Goal: Check status: Check status

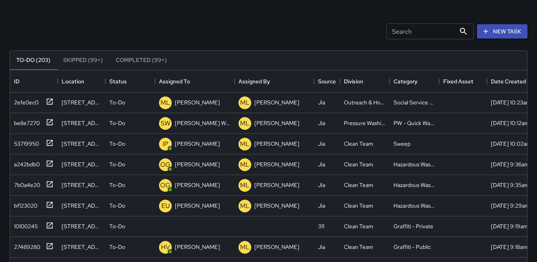
scroll to position [48, 0]
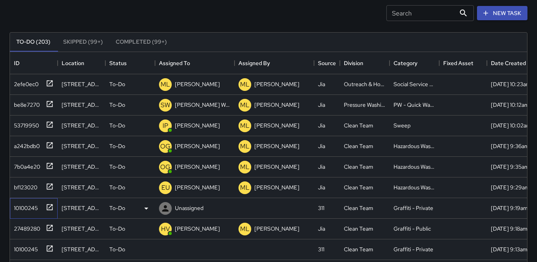
click at [26, 205] on div "10100245" at bounding box center [24, 206] width 27 height 11
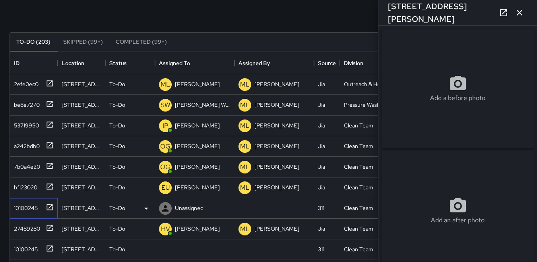
type input "**********"
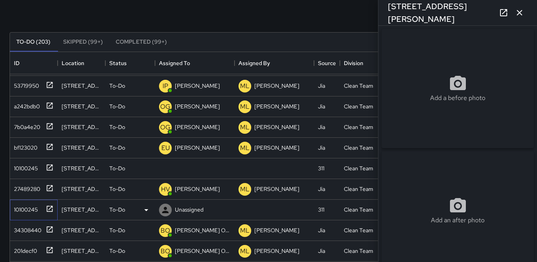
click at [24, 210] on div "10100245" at bounding box center [24, 208] width 27 height 11
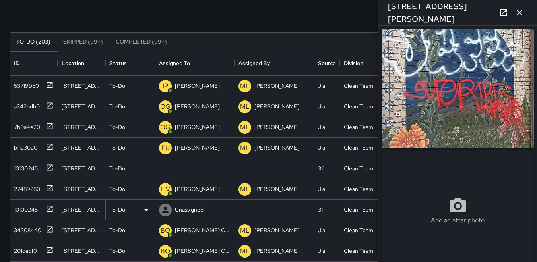
click at [145, 211] on icon at bounding box center [146, 210] width 10 height 10
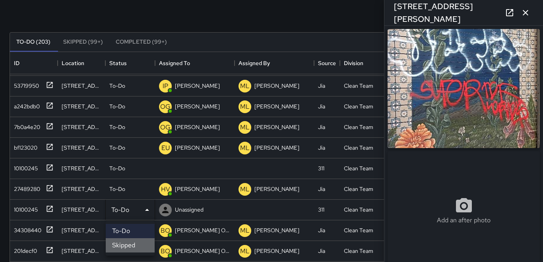
click at [131, 240] on li "Skipped" at bounding box center [130, 245] width 49 height 14
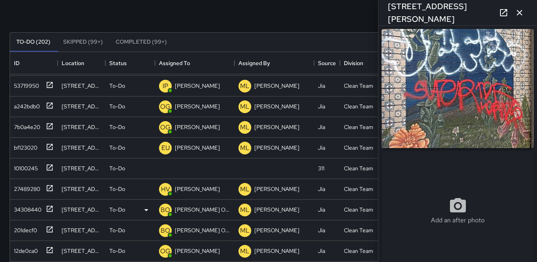
scroll to position [6, 6]
click at [31, 166] on div "10100245" at bounding box center [24, 166] width 27 height 11
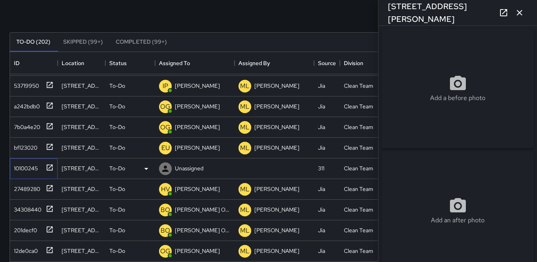
type input "**********"
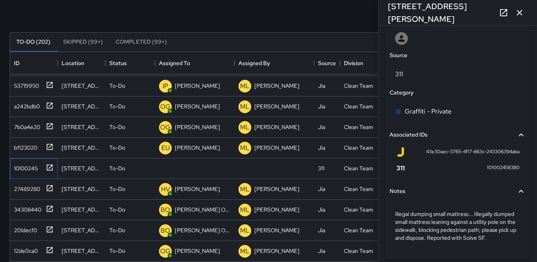
scroll to position [459, 0]
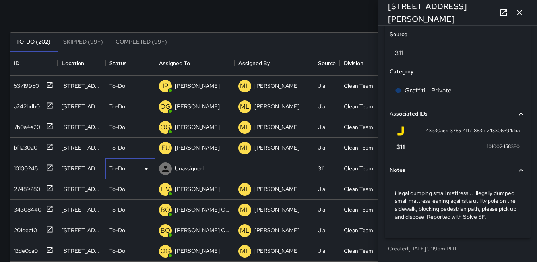
click at [145, 168] on icon at bounding box center [146, 169] width 10 height 10
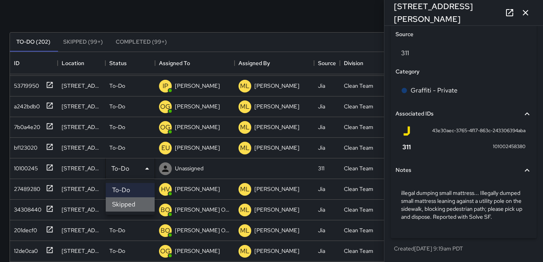
click at [133, 206] on li "Skipped" at bounding box center [130, 205] width 49 height 14
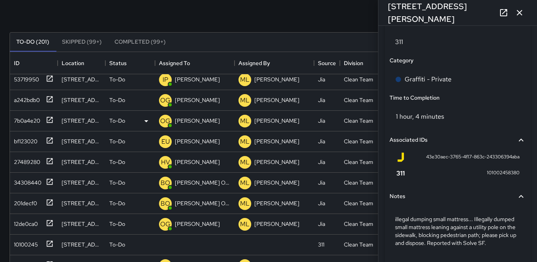
scroll to position [159, 0]
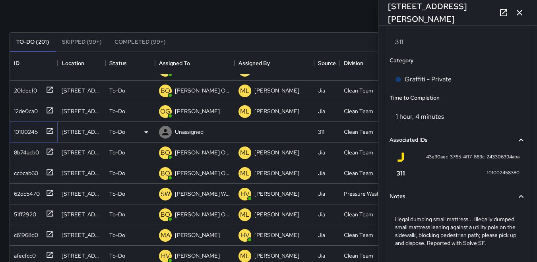
click at [25, 129] on div "10100245" at bounding box center [24, 130] width 27 height 11
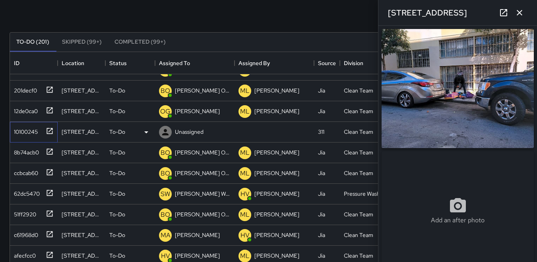
type input "**********"
click at [518, 14] on icon "button" at bounding box center [520, 13] width 6 height 6
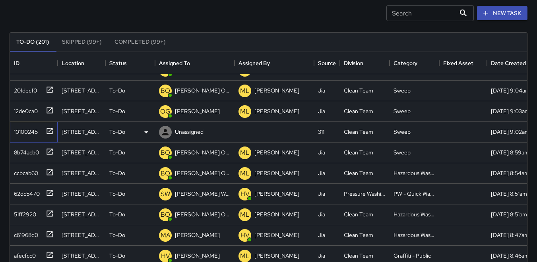
click at [29, 132] on div "10100245" at bounding box center [24, 130] width 27 height 11
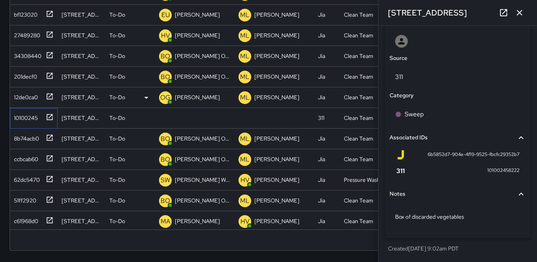
scroll to position [0, 0]
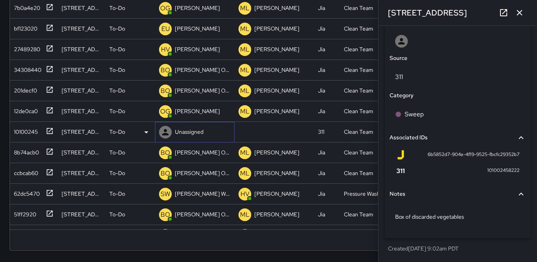
click at [164, 133] on icon at bounding box center [166, 133] width 10 height 10
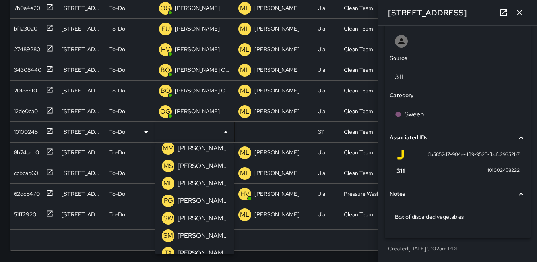
scroll to position [278, 0]
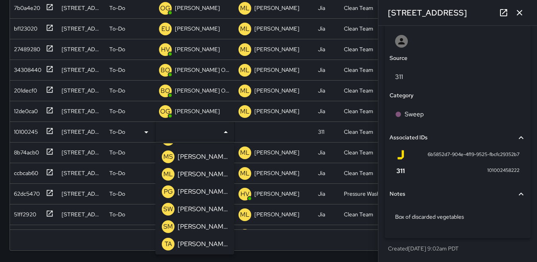
click at [170, 242] on p "TA" at bounding box center [169, 245] width 8 height 10
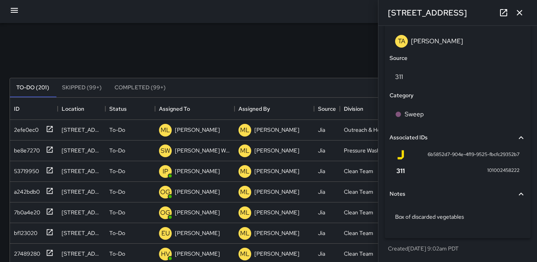
scroll to position [0, 0]
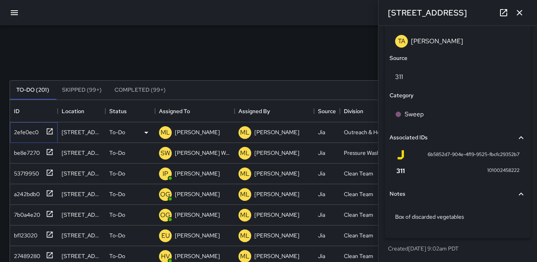
click at [32, 135] on div "2efe0ec0" at bounding box center [25, 130] width 28 height 11
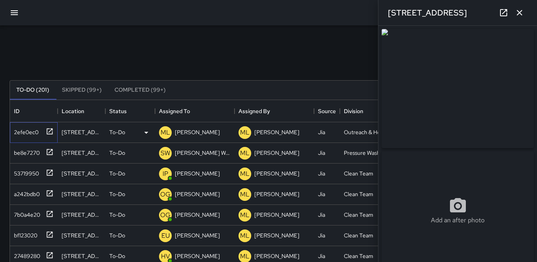
type input "**********"
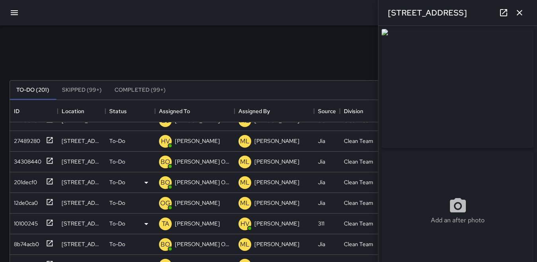
scroll to position [119, 0]
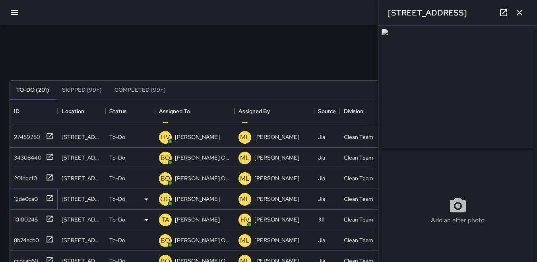
click at [29, 200] on div "12de0ca0" at bounding box center [24, 197] width 27 height 11
type input "**********"
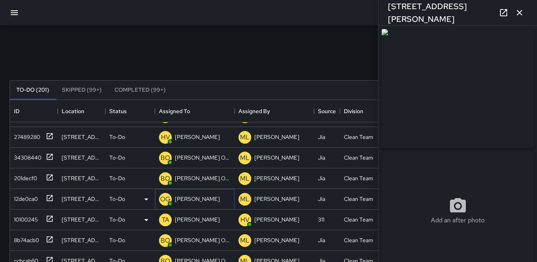
click at [170, 199] on p "OG" at bounding box center [165, 200] width 10 height 10
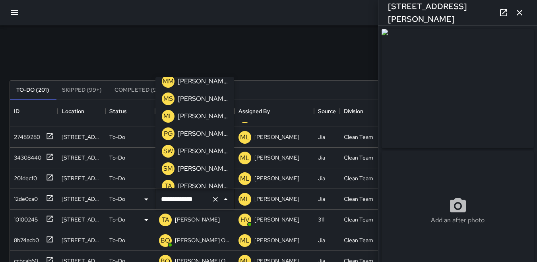
scroll to position [278, 0]
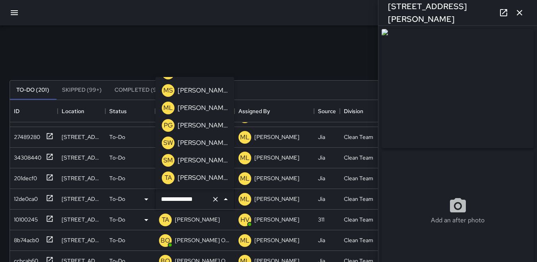
click at [167, 177] on p "TA" at bounding box center [169, 178] width 8 height 10
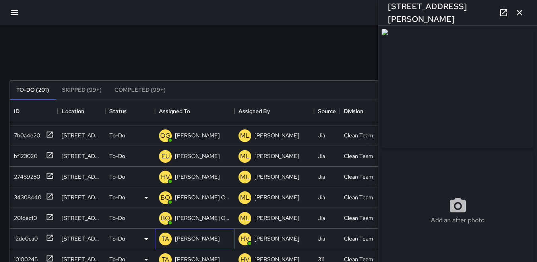
scroll to position [40, 0]
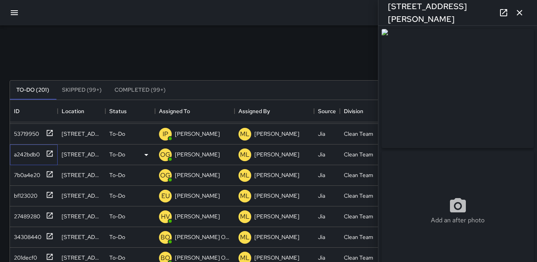
click at [33, 153] on div "a242bdb0" at bounding box center [25, 152] width 29 height 11
type input "**********"
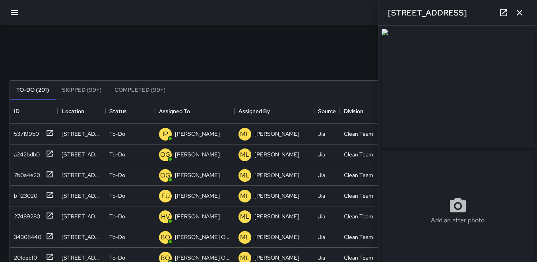
click at [438, 124] on img at bounding box center [458, 88] width 152 height 119
click at [165, 157] on p "OG" at bounding box center [165, 155] width 10 height 10
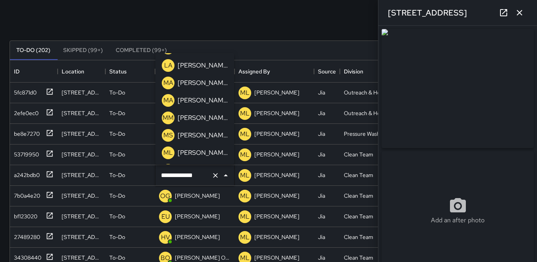
scroll to position [196, 0]
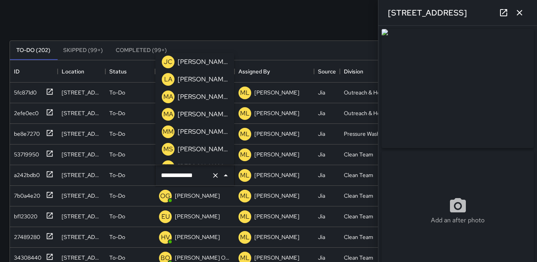
click at [166, 95] on p "MA" at bounding box center [168, 97] width 10 height 10
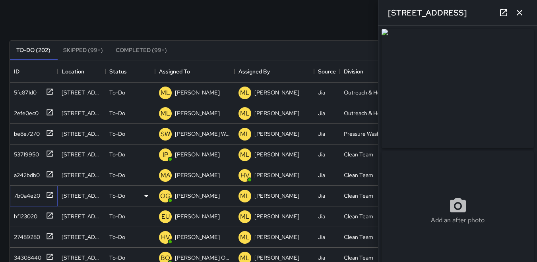
click at [34, 194] on div "7b0a4e20" at bounding box center [25, 194] width 29 height 11
type input "**********"
click at [165, 196] on p "OG" at bounding box center [165, 197] width 10 height 10
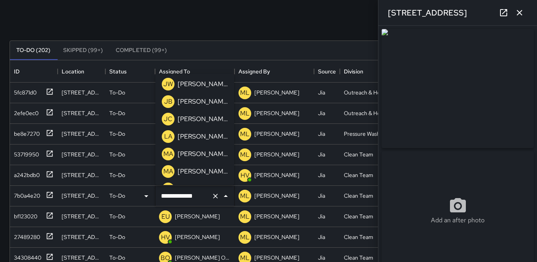
scroll to position [199, 0]
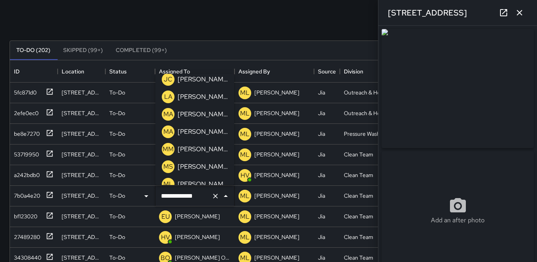
click at [168, 114] on p "MA" at bounding box center [168, 115] width 10 height 10
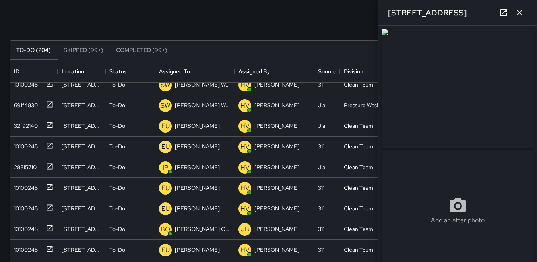
scroll to position [874, 0]
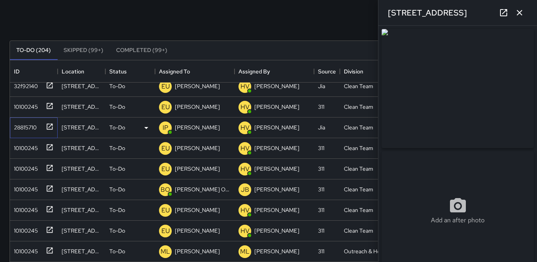
click at [19, 126] on div "28815710" at bounding box center [24, 125] width 26 height 11
type input "**********"
click at [163, 128] on p "IP" at bounding box center [166, 128] width 6 height 10
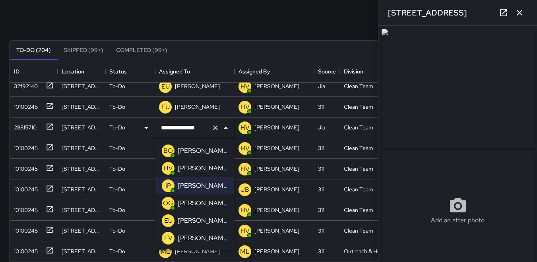
click at [169, 219] on p "EU" at bounding box center [168, 221] width 8 height 10
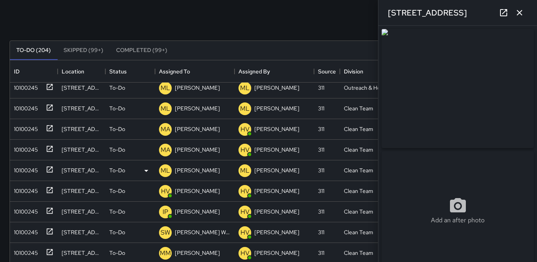
scroll to position [1071, 0]
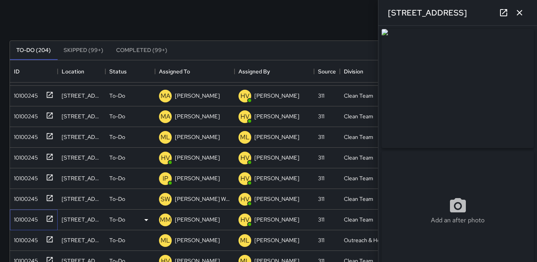
click at [31, 215] on div "10100245" at bounding box center [24, 218] width 27 height 11
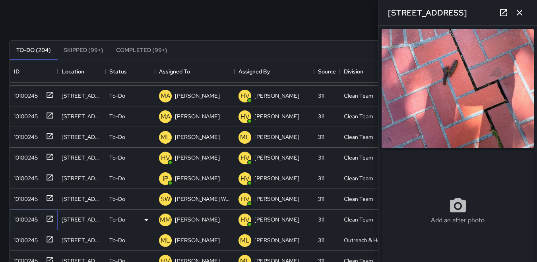
type input "**********"
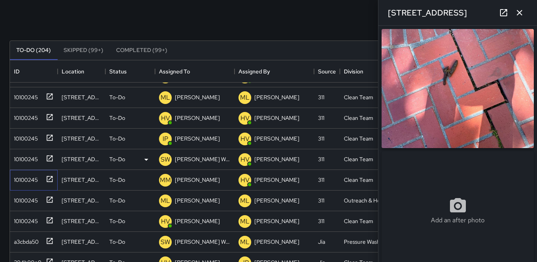
scroll to position [1151, 0]
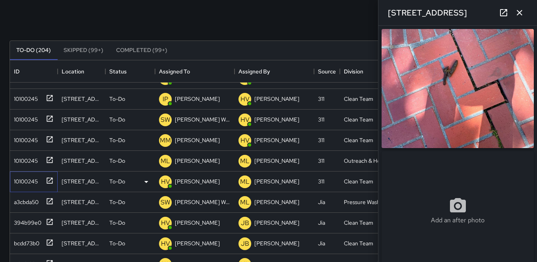
click at [23, 183] on div "10100245" at bounding box center [24, 179] width 27 height 11
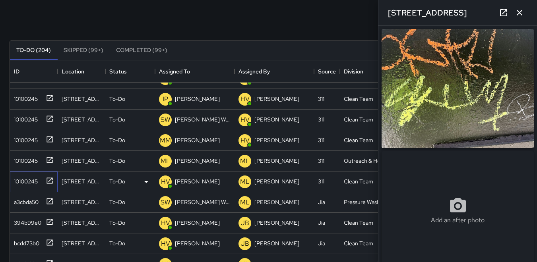
type input "**********"
click at [464, 119] on img at bounding box center [458, 88] width 152 height 119
drag, startPoint x: 464, startPoint y: 119, endPoint x: 446, endPoint y: 122, distance: 18.5
click at [446, 122] on img at bounding box center [458, 88] width 152 height 119
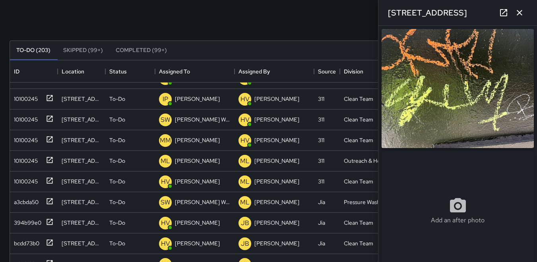
click at [442, 117] on img at bounding box center [458, 88] width 152 height 119
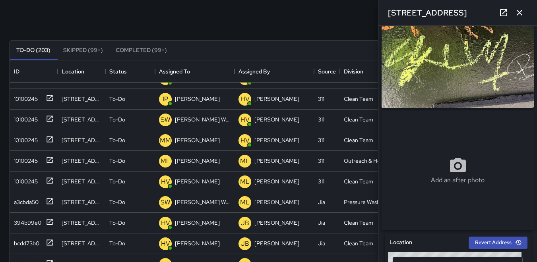
scroll to position [79, 0]
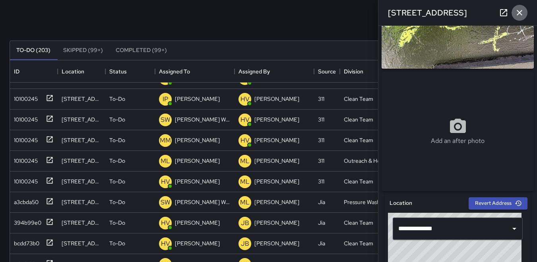
click at [524, 15] on button "button" at bounding box center [519, 13] width 16 height 16
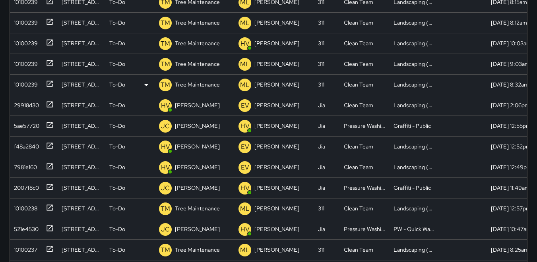
scroll to position [1758, 0]
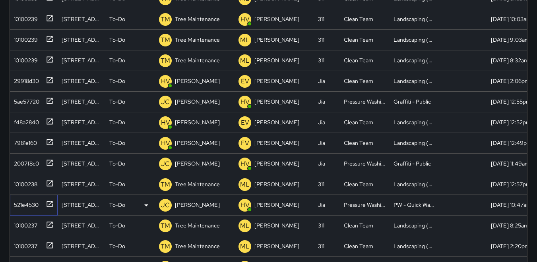
click at [33, 198] on div "521e4530" at bounding box center [25, 203] width 28 height 11
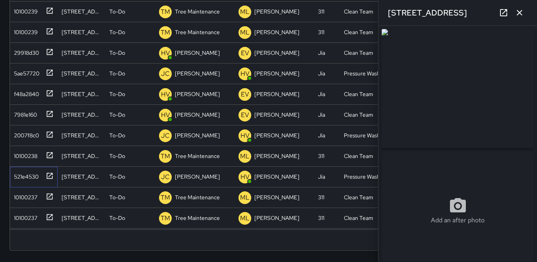
scroll to position [1718, 0]
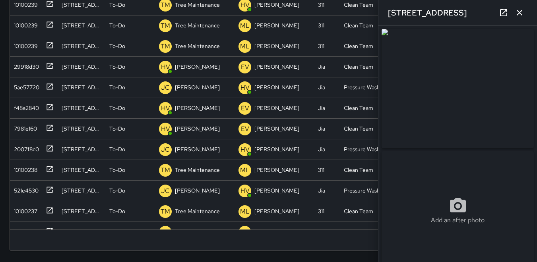
click at [521, 12] on icon "button" at bounding box center [520, 13] width 6 height 6
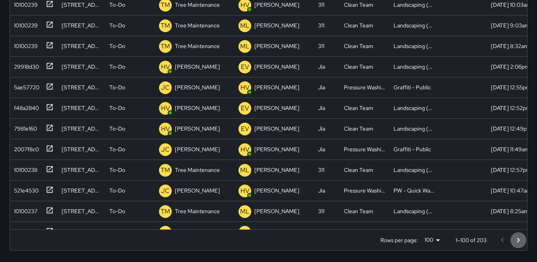
click at [521, 241] on icon "Go to next page" at bounding box center [518, 241] width 10 height 10
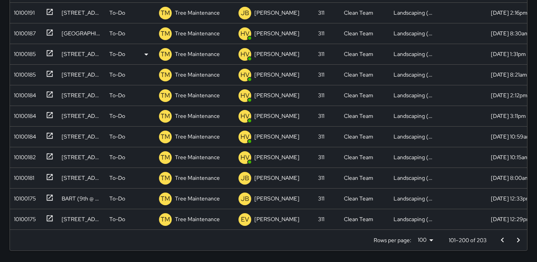
scroll to position [1709, 0]
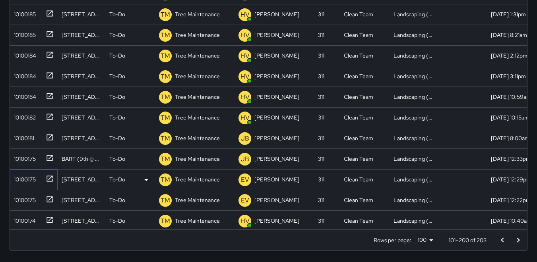
click at [26, 184] on div "10100175" at bounding box center [32, 178] width 43 height 13
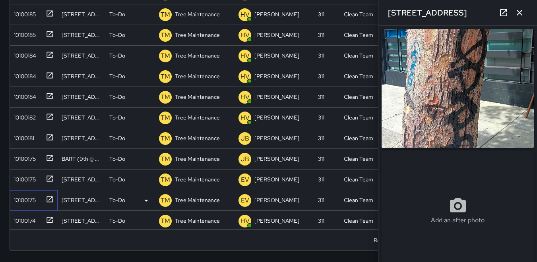
click at [25, 197] on div "10100175" at bounding box center [23, 198] width 25 height 11
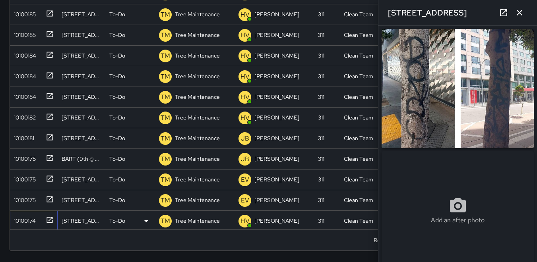
click at [32, 214] on div "10100174" at bounding box center [23, 219] width 25 height 11
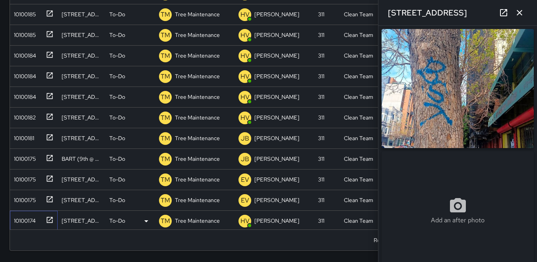
type input "**********"
click at [35, 97] on div "10100184" at bounding box center [23, 95] width 25 height 11
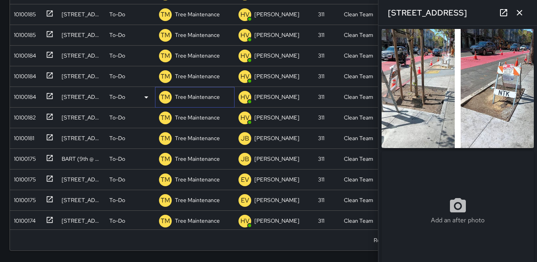
click at [168, 98] on p "TM" at bounding box center [166, 98] width 10 height 10
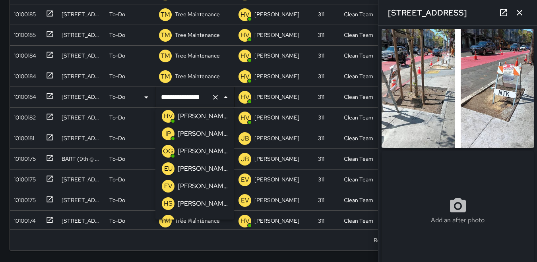
scroll to position [0, 0]
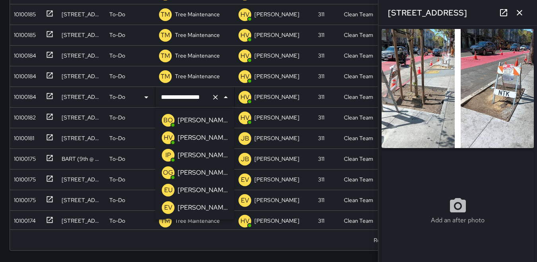
click at [169, 137] on p "HV" at bounding box center [168, 138] width 9 height 10
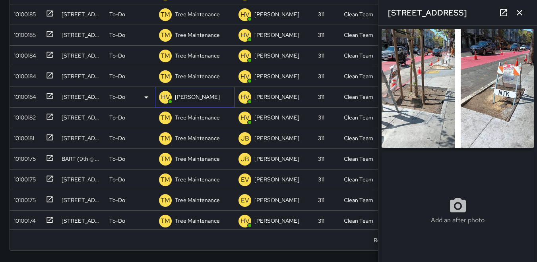
scroll to position [1688, 0]
click at [23, 33] on div "10100185" at bounding box center [23, 33] width 25 height 11
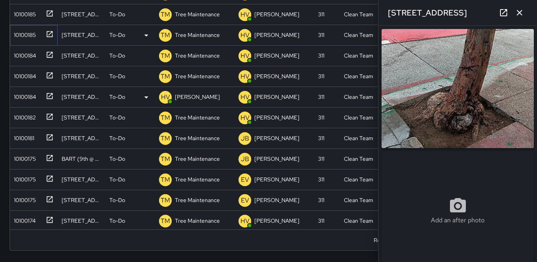
type input "**********"
click at [28, 15] on div "10100185" at bounding box center [23, 12] width 25 height 11
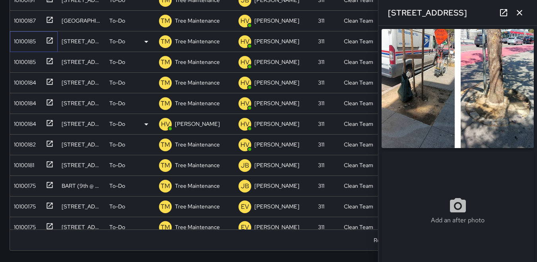
scroll to position [1648, 0]
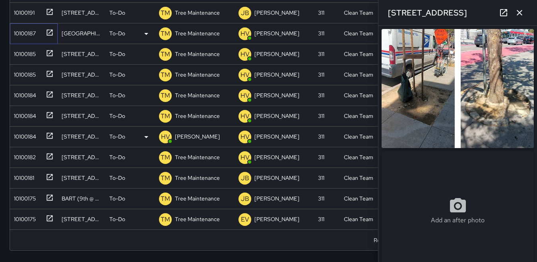
click at [29, 30] on div "10100187" at bounding box center [23, 31] width 25 height 11
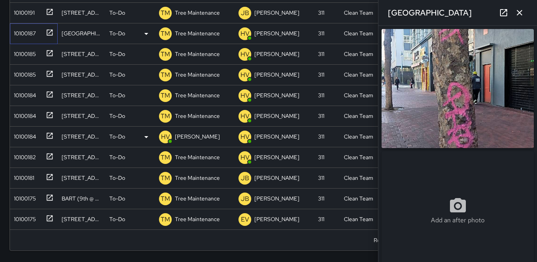
type input "**********"
click at [167, 36] on p "TM" at bounding box center [166, 34] width 10 height 10
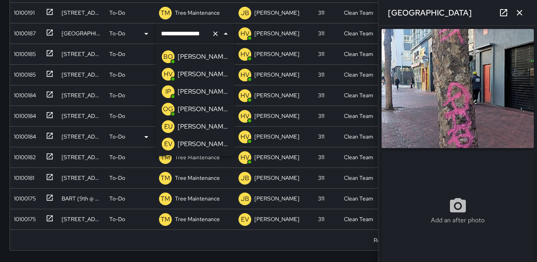
scroll to position [294, 0]
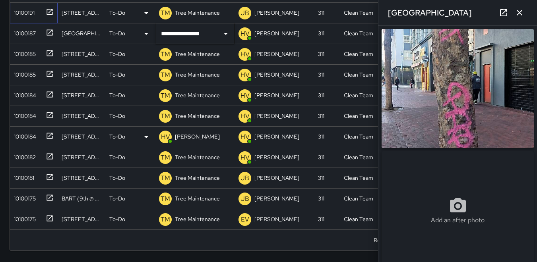
click at [25, 15] on div "10100191" at bounding box center [23, 11] width 24 height 11
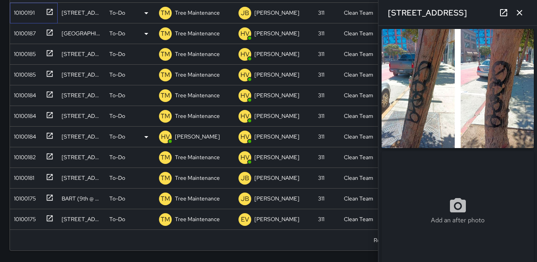
type input "**********"
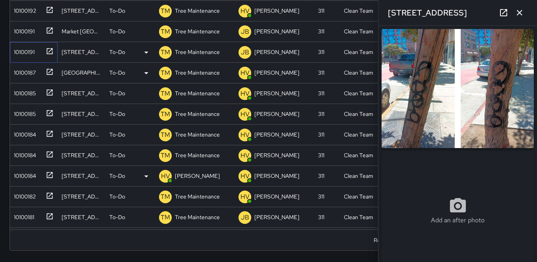
scroll to position [1609, 0]
click at [22, 28] on div "10100191" at bounding box center [23, 30] width 24 height 11
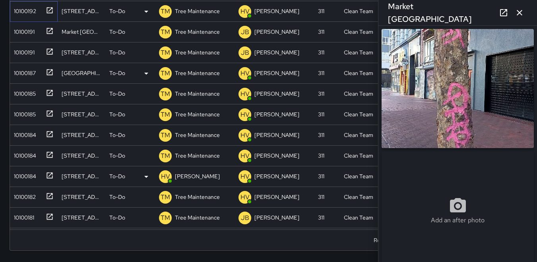
click at [28, 12] on div "10100192" at bounding box center [23, 9] width 25 height 11
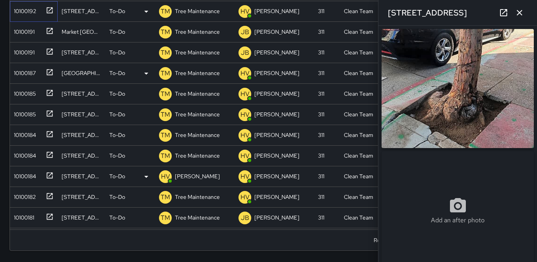
type input "**********"
click at [463, 128] on img at bounding box center [458, 88] width 152 height 119
click at [32, 9] on div "10100192" at bounding box center [23, 9] width 25 height 11
click at [169, 14] on p "TM" at bounding box center [166, 12] width 10 height 10
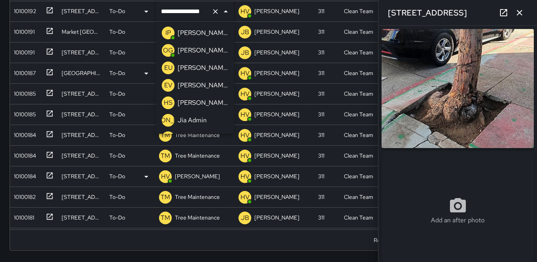
scroll to position [0, 0]
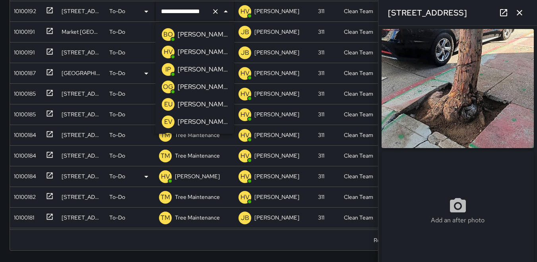
click at [172, 52] on p "HV" at bounding box center [168, 52] width 9 height 10
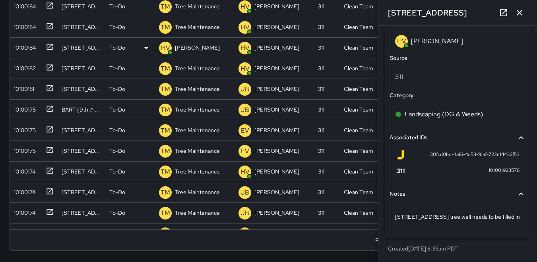
scroll to position [1758, 0]
